Goal: Task Accomplishment & Management: Manage account settings

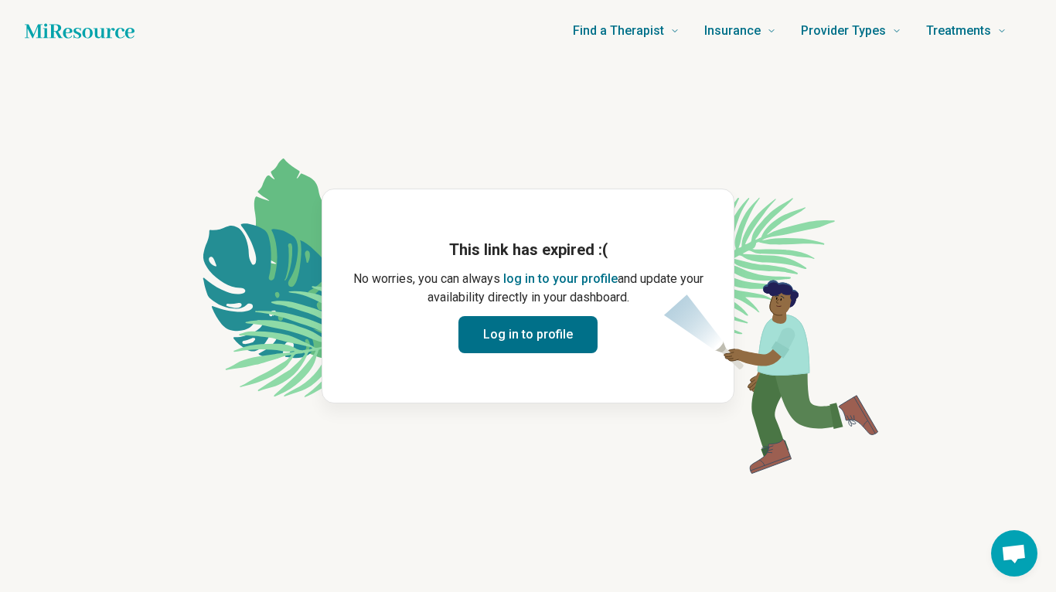
click at [558, 337] on button "Log in to profile" at bounding box center [527, 334] width 139 height 37
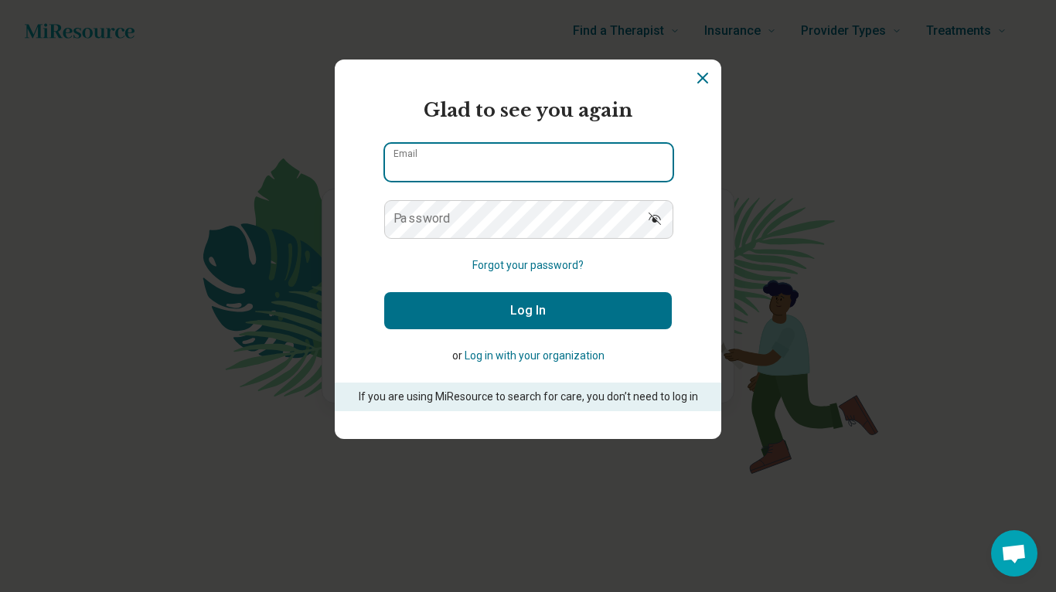
click at [549, 155] on input "Email" at bounding box center [528, 162] width 287 height 37
type input "**********"
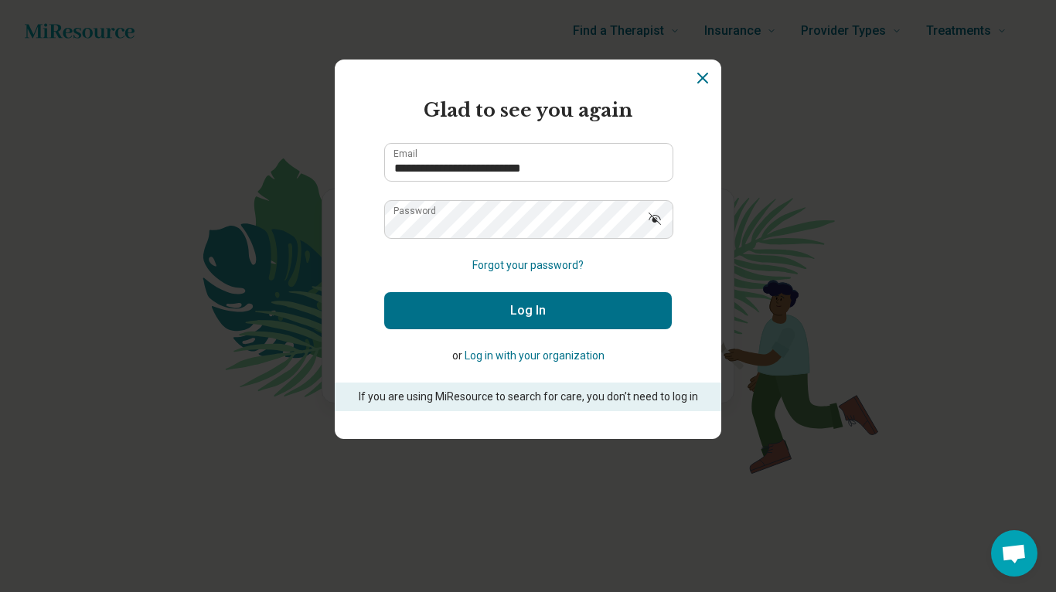
click at [528, 316] on button "Log In" at bounding box center [527, 310] width 287 height 37
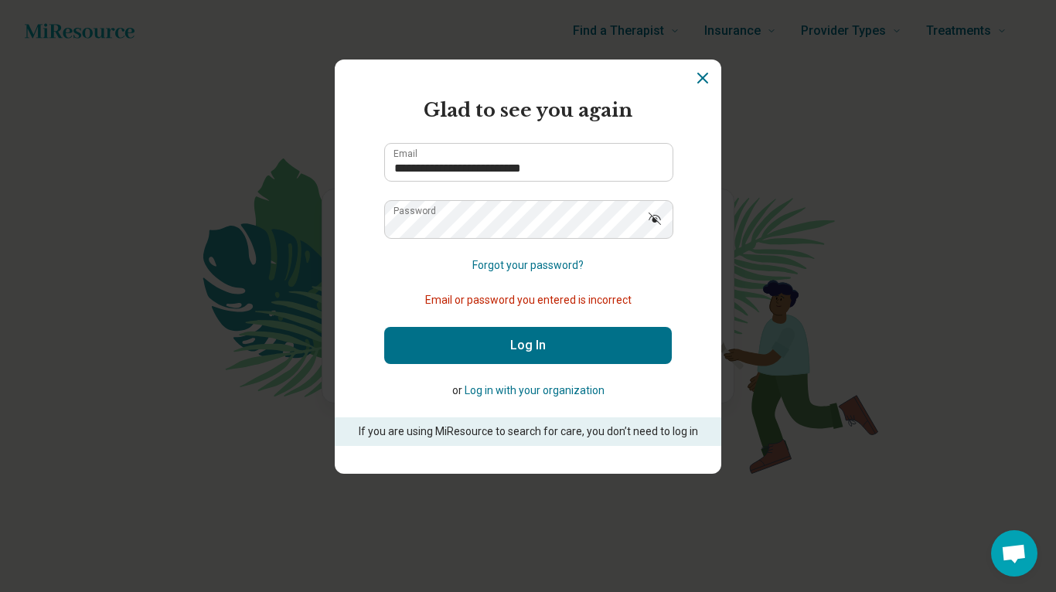
click at [702, 70] on icon "Dismiss" at bounding box center [702, 78] width 19 height 19
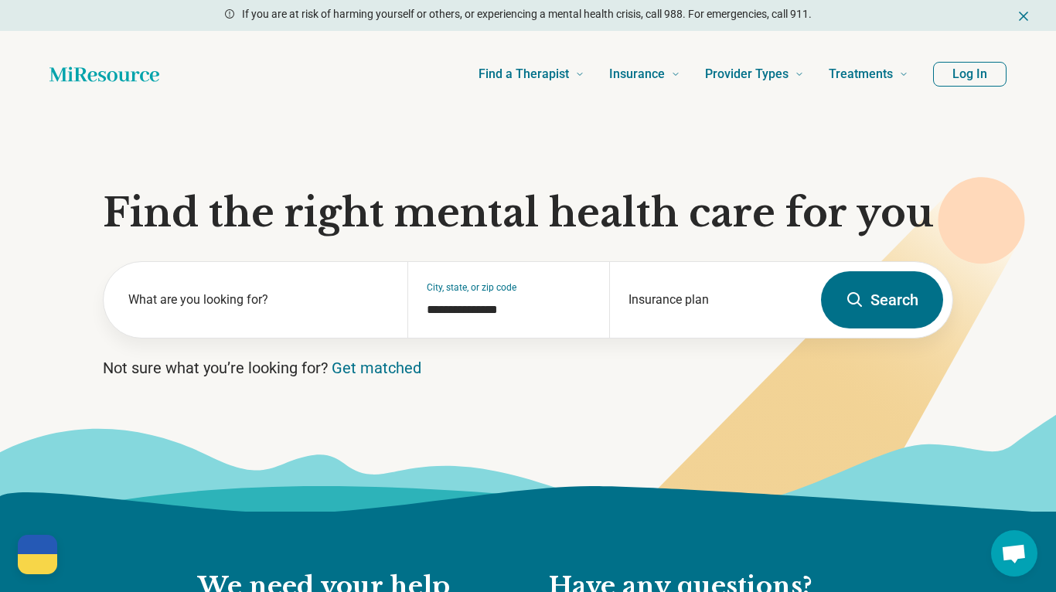
click at [978, 66] on button "Log In" at bounding box center [969, 74] width 73 height 25
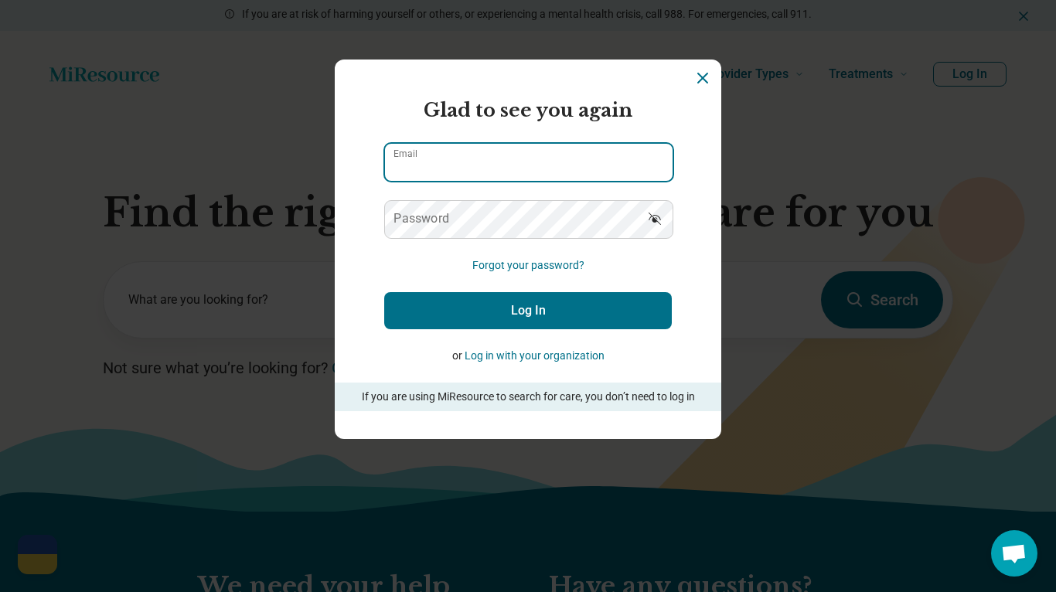
click at [537, 164] on input "Email" at bounding box center [528, 162] width 287 height 37
type input "**********"
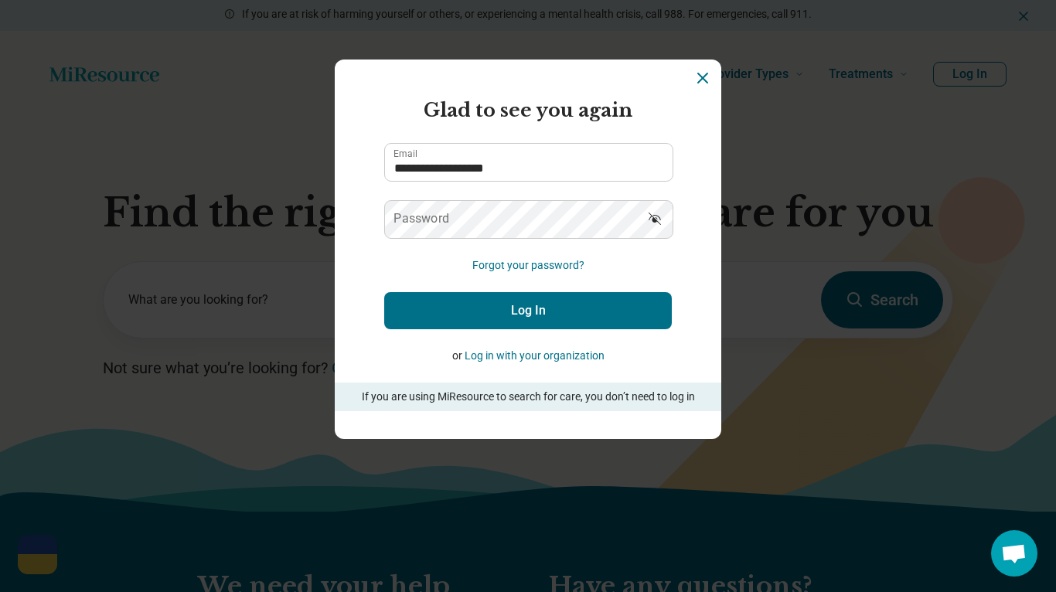
click at [532, 270] on button "Forgot your password?" at bounding box center [528, 265] width 112 height 16
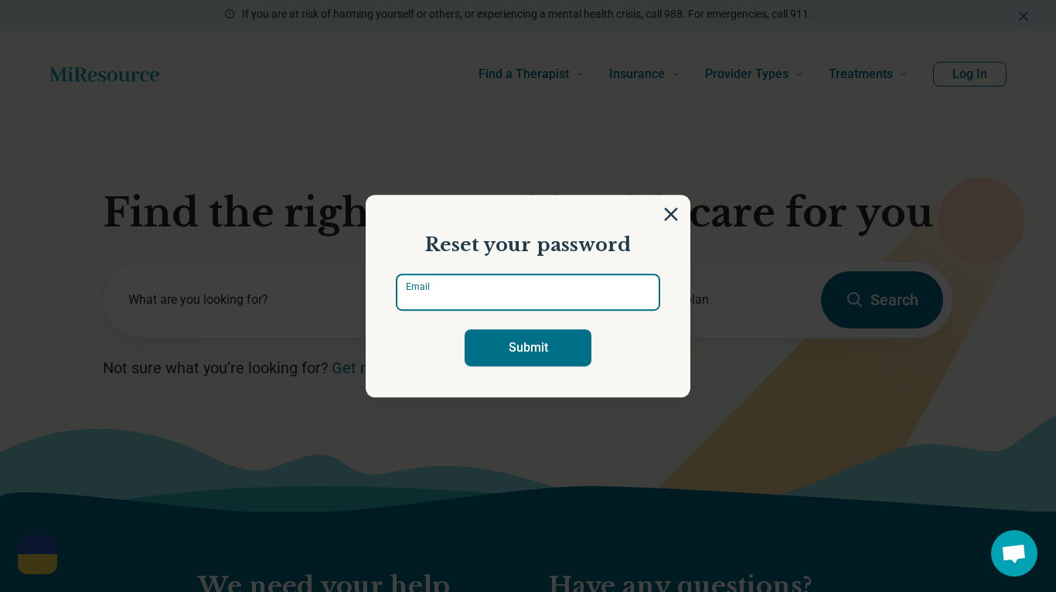
click at [525, 294] on input "Email" at bounding box center [528, 292] width 264 height 37
type input "**********"
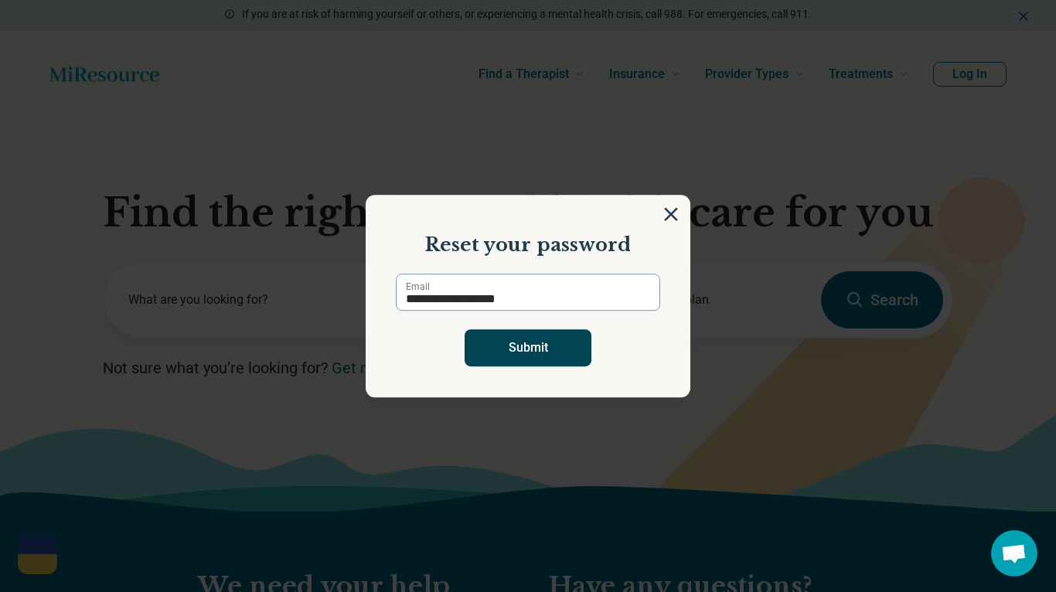
click at [542, 352] on button "Submit" at bounding box center [527, 347] width 127 height 37
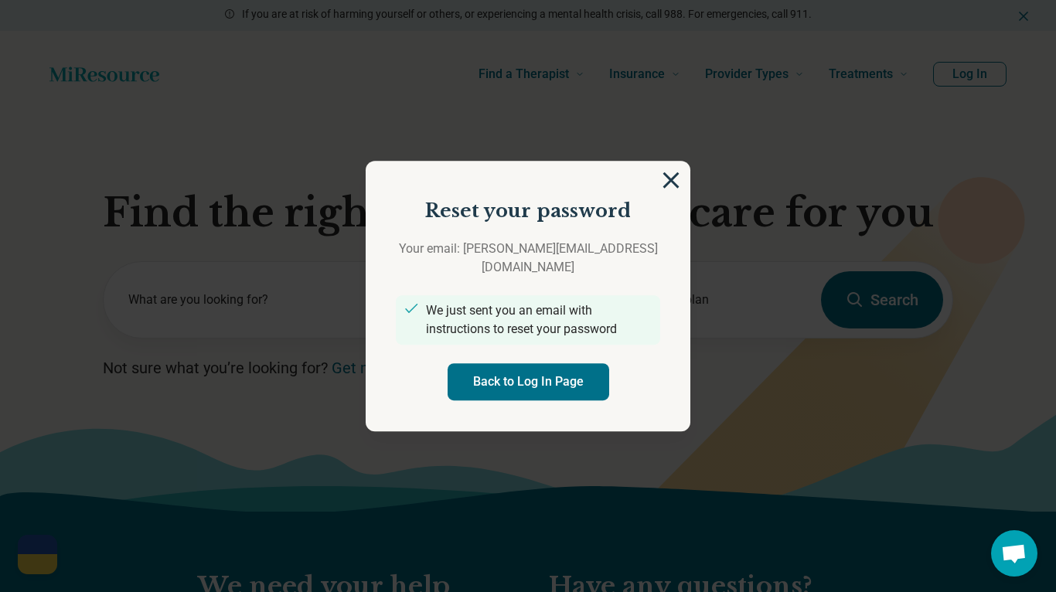
click at [671, 189] on img at bounding box center [670, 180] width 17 height 17
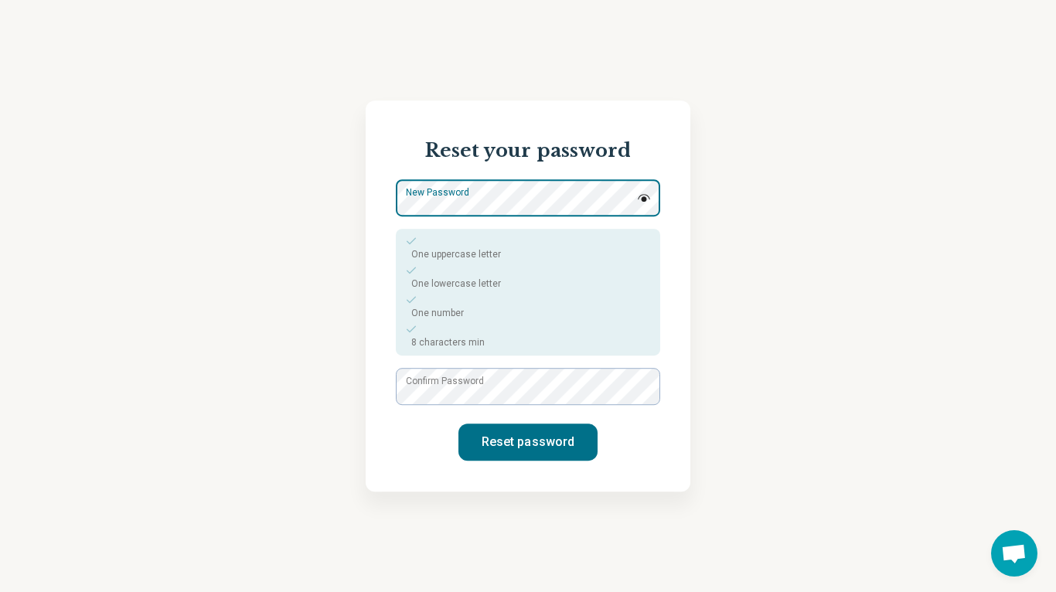
click at [526, 278] on div "New Password One uppercase letter One lowercase letter One number 8 characters …" at bounding box center [528, 267] width 264 height 176
click at [545, 366] on form "New Password One uppercase letter One lowercase letter One number 8 characters …" at bounding box center [528, 319] width 264 height 281
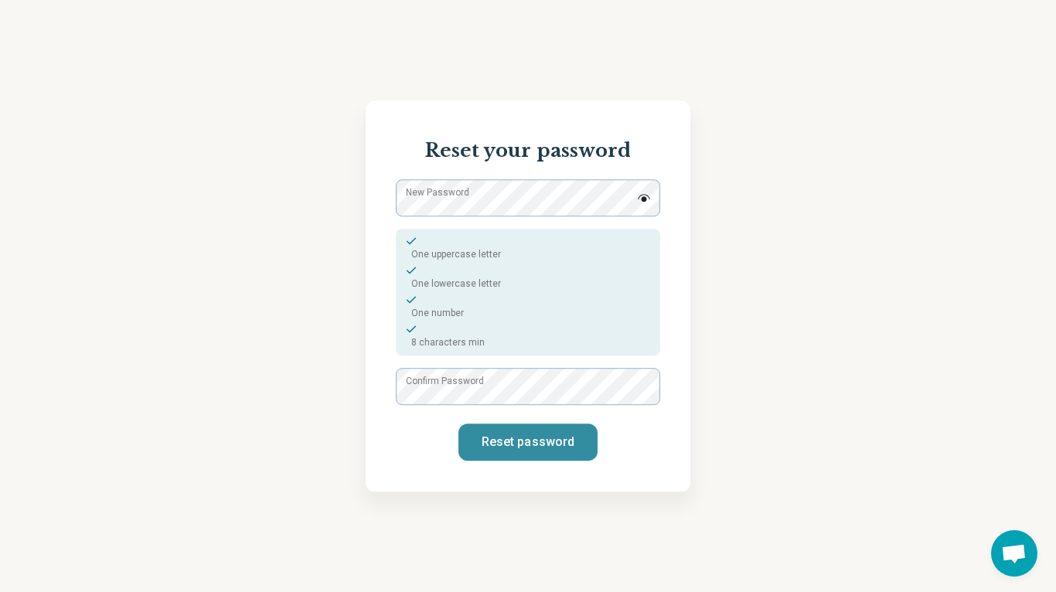
click at [536, 451] on button "Reset password" at bounding box center [527, 441] width 139 height 37
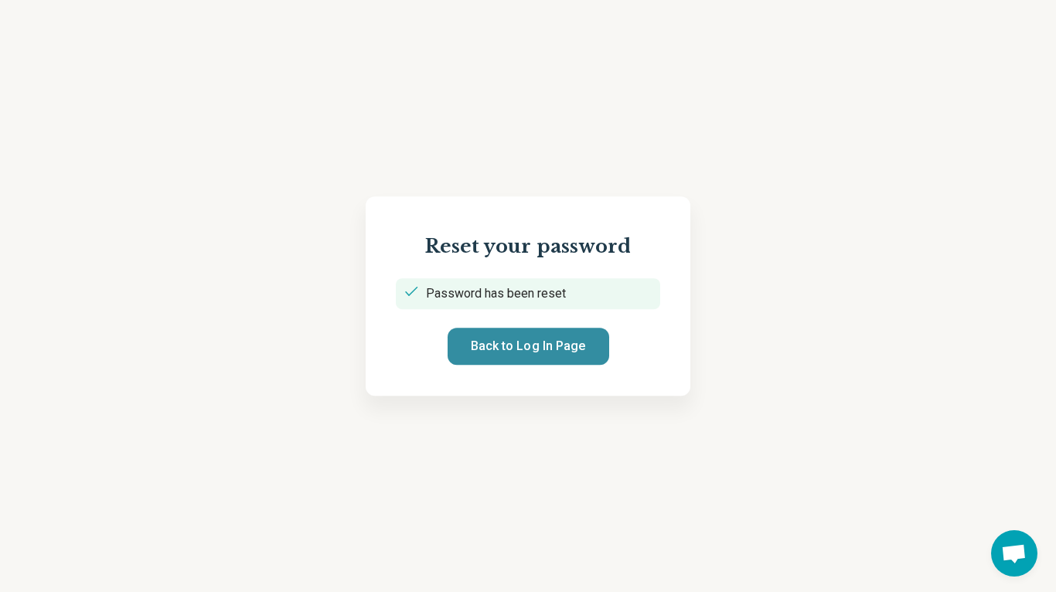
click at [545, 336] on button "Back to Log In Page" at bounding box center [528, 346] width 162 height 37
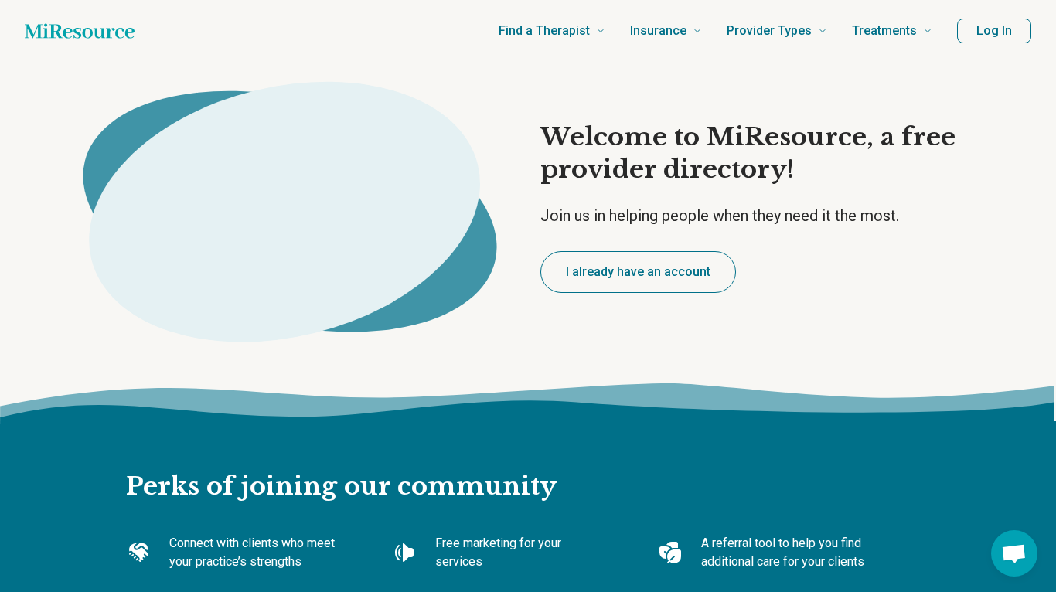
click at [657, 275] on button "I already have an account" at bounding box center [638, 272] width 196 height 42
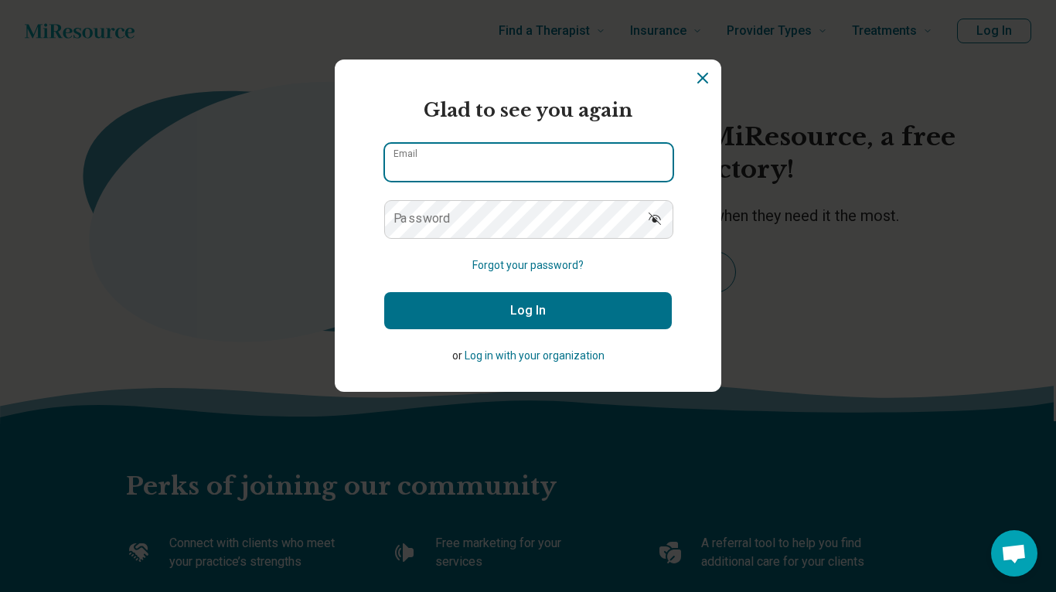
click at [496, 158] on input "Email" at bounding box center [528, 162] width 287 height 37
type input "**********"
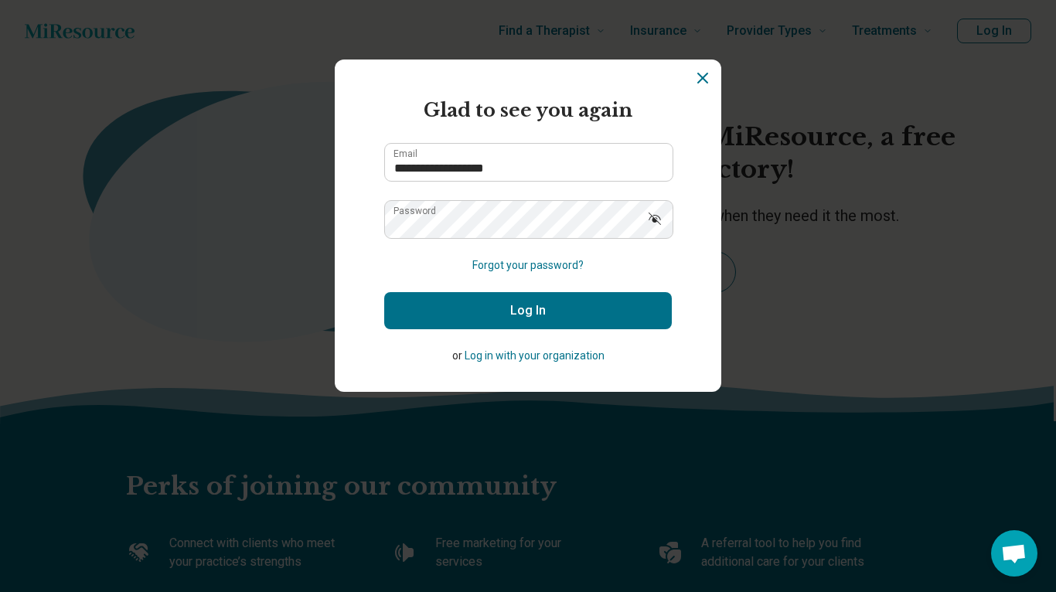
click at [569, 315] on button "Log In" at bounding box center [527, 310] width 287 height 37
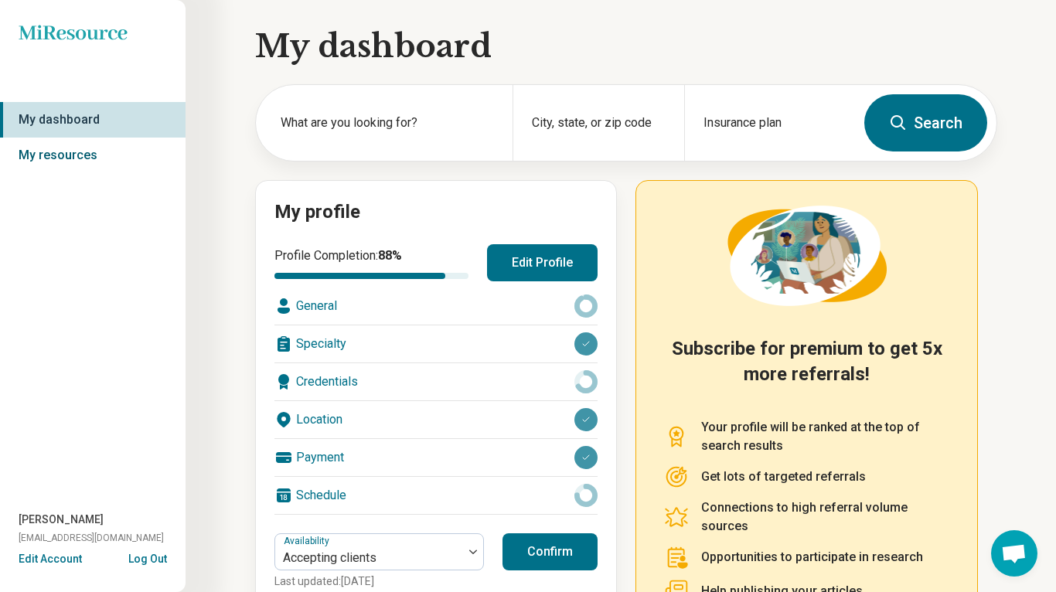
click at [77, 158] on link "My resources" at bounding box center [92, 156] width 185 height 36
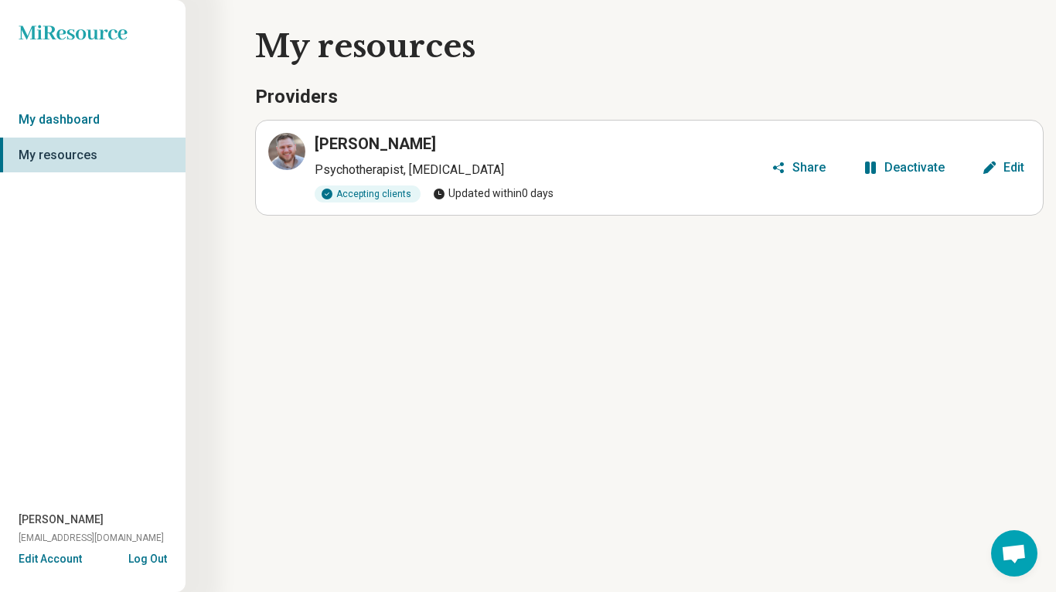
click at [1023, 558] on span "Open chat" at bounding box center [1014, 555] width 26 height 22
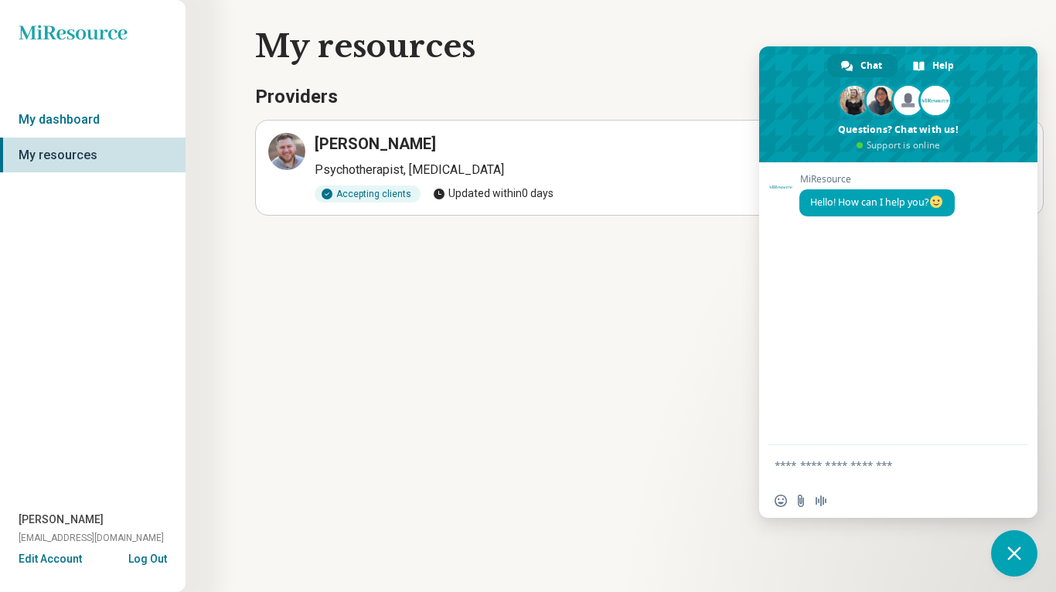
click at [1007, 539] on span "Close chat" at bounding box center [1014, 553] width 46 height 46
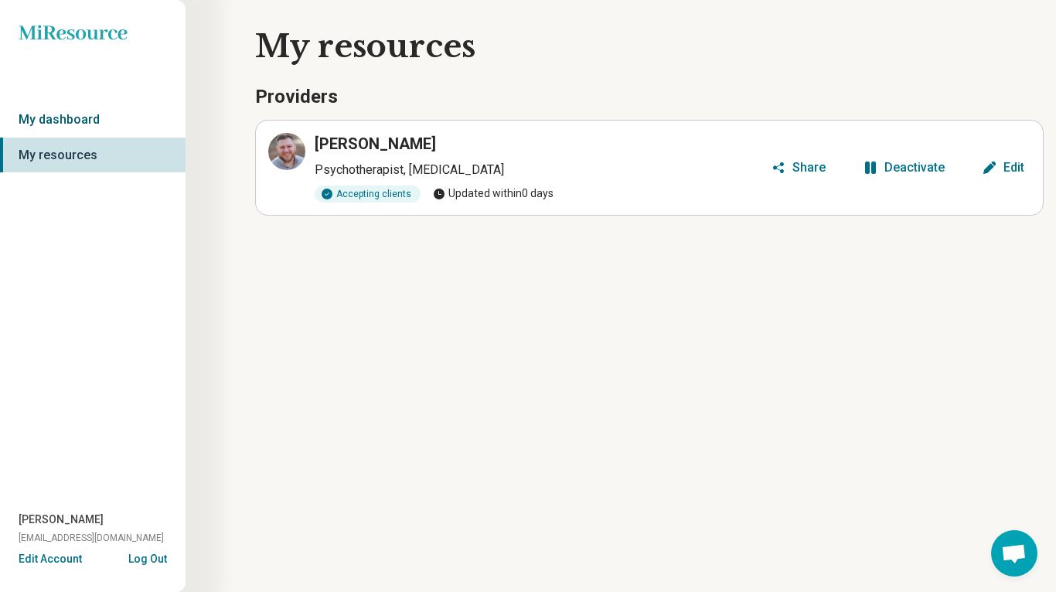
click at [71, 121] on link "My dashboard" at bounding box center [92, 120] width 185 height 36
